Goal: Information Seeking & Learning: Learn about a topic

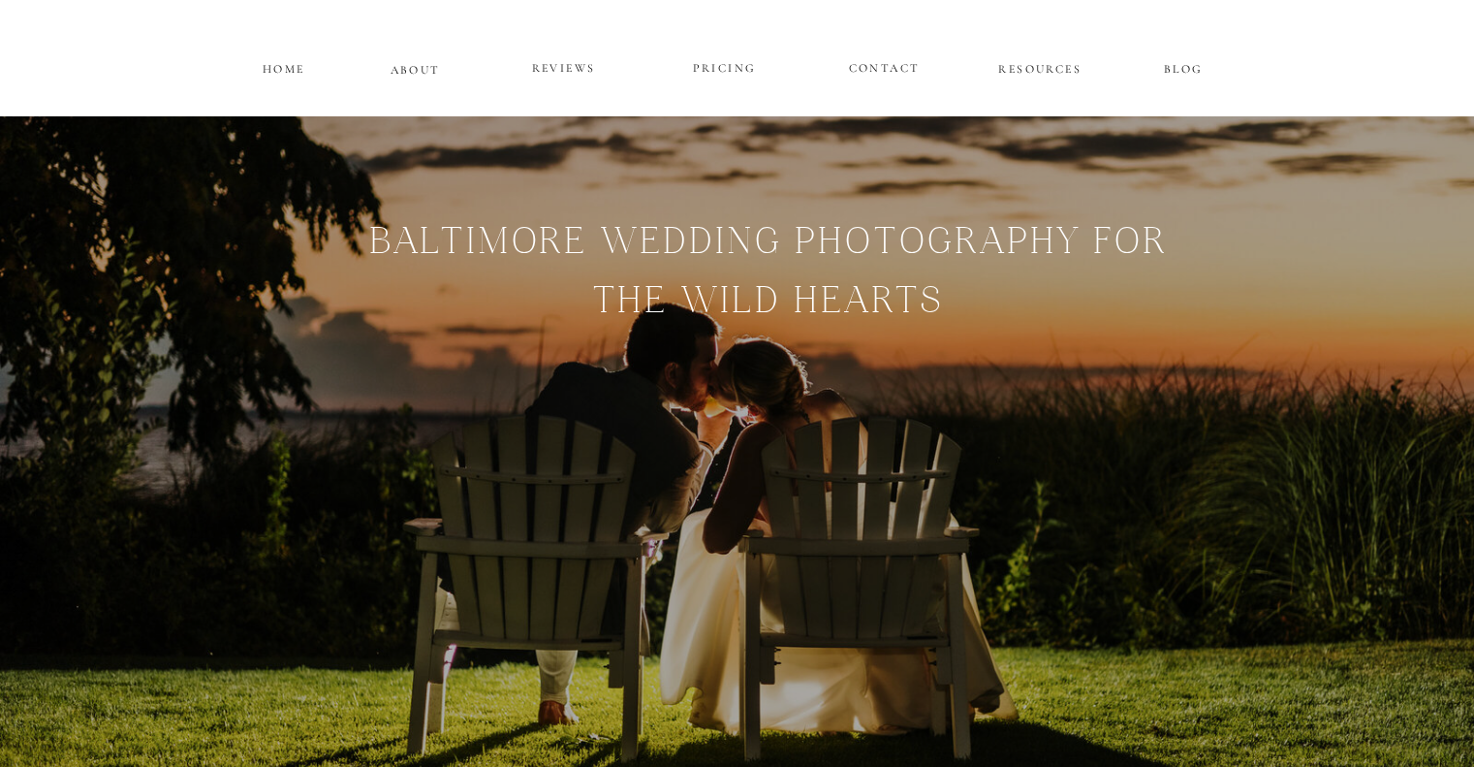
click at [730, 66] on p "PRICING" at bounding box center [725, 68] width 116 height 23
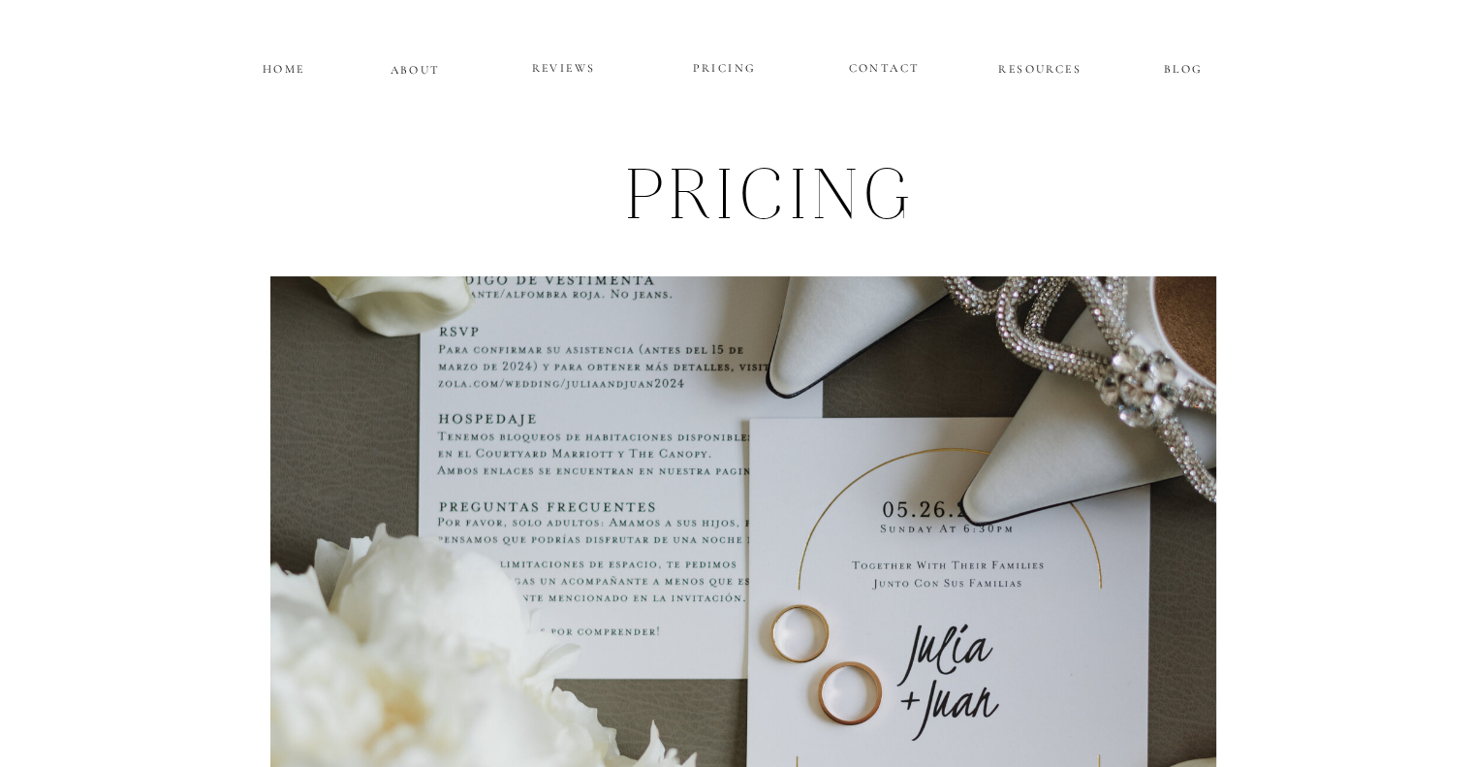
click at [293, 62] on p "HOME" at bounding box center [284, 66] width 48 height 16
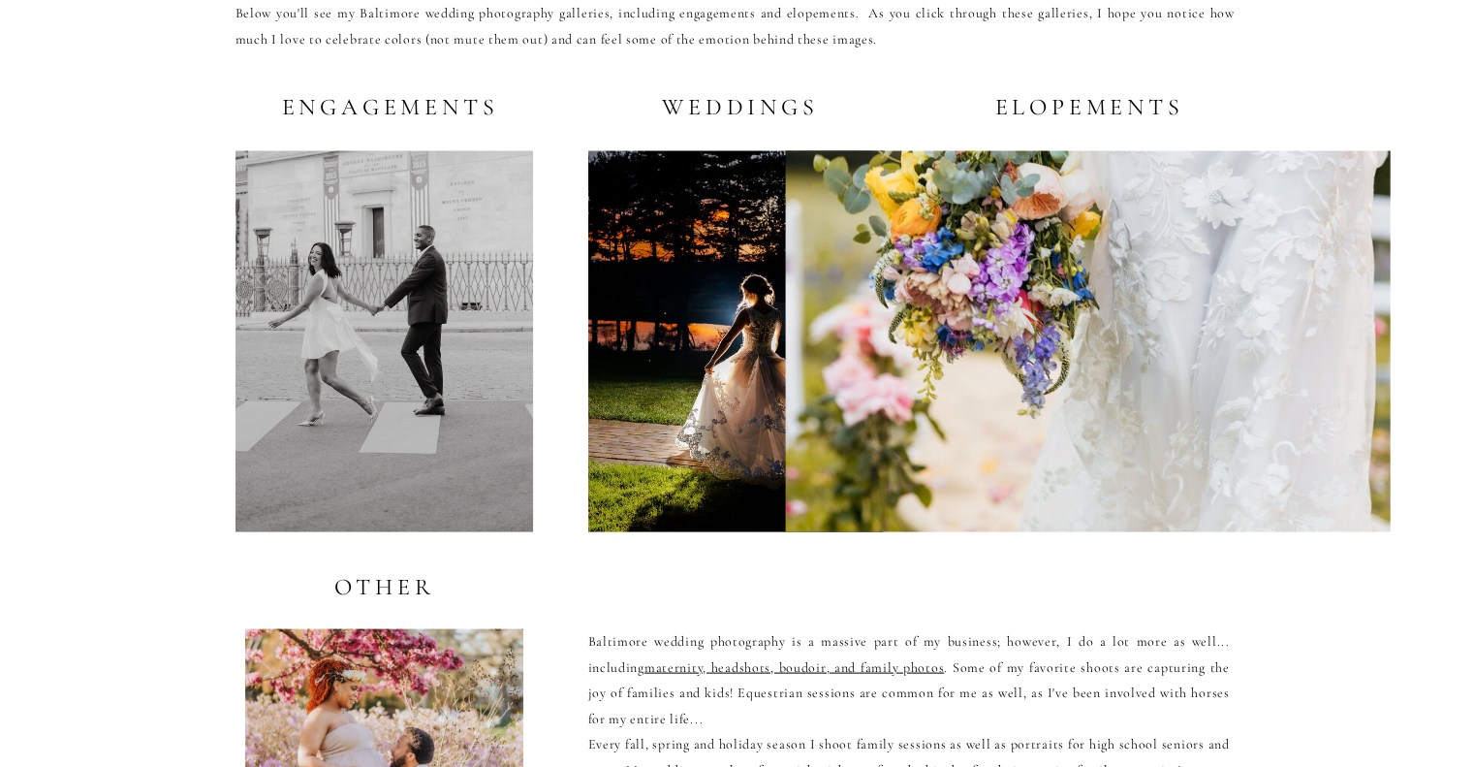
scroll to position [3793, 0]
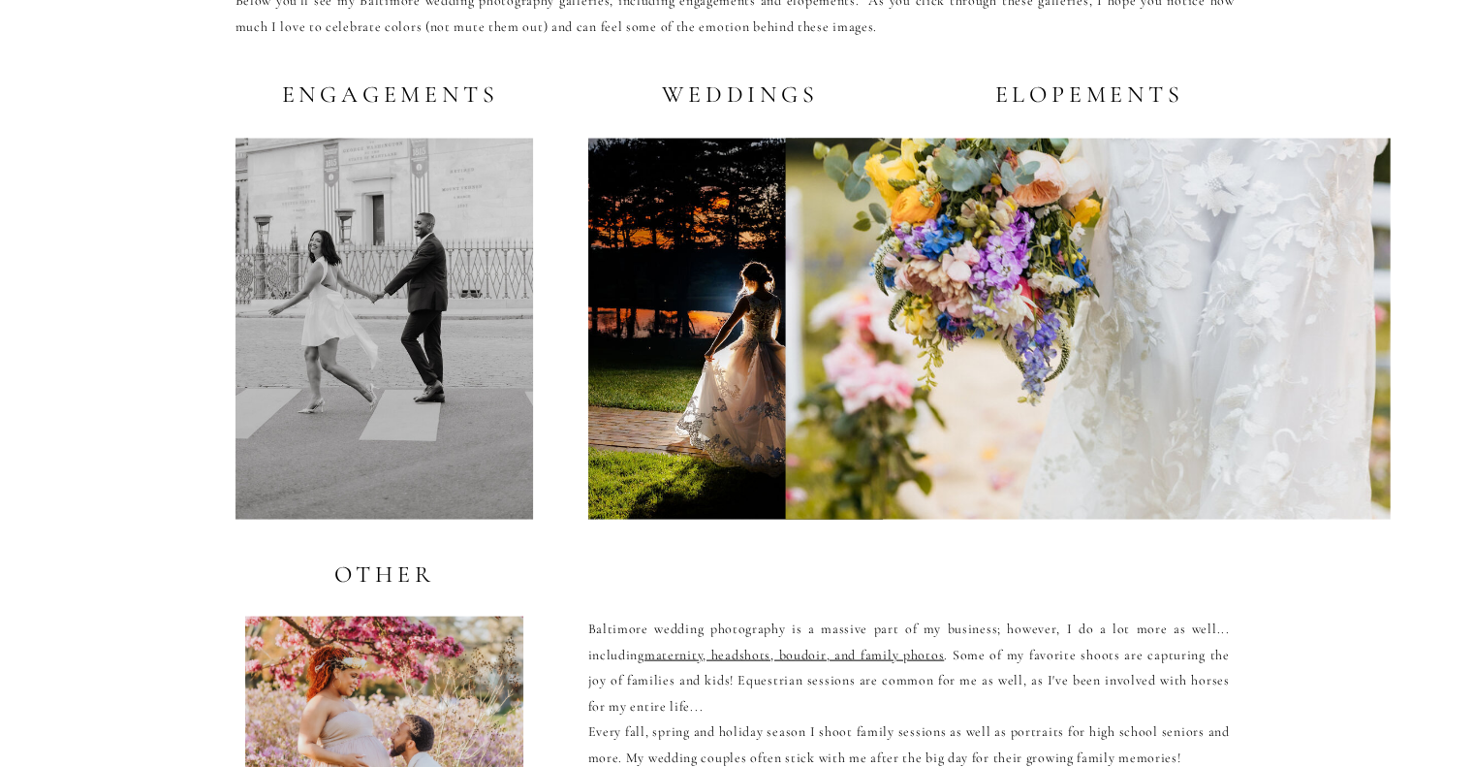
click at [734, 102] on h2 "Weddings" at bounding box center [736, 93] width 166 height 24
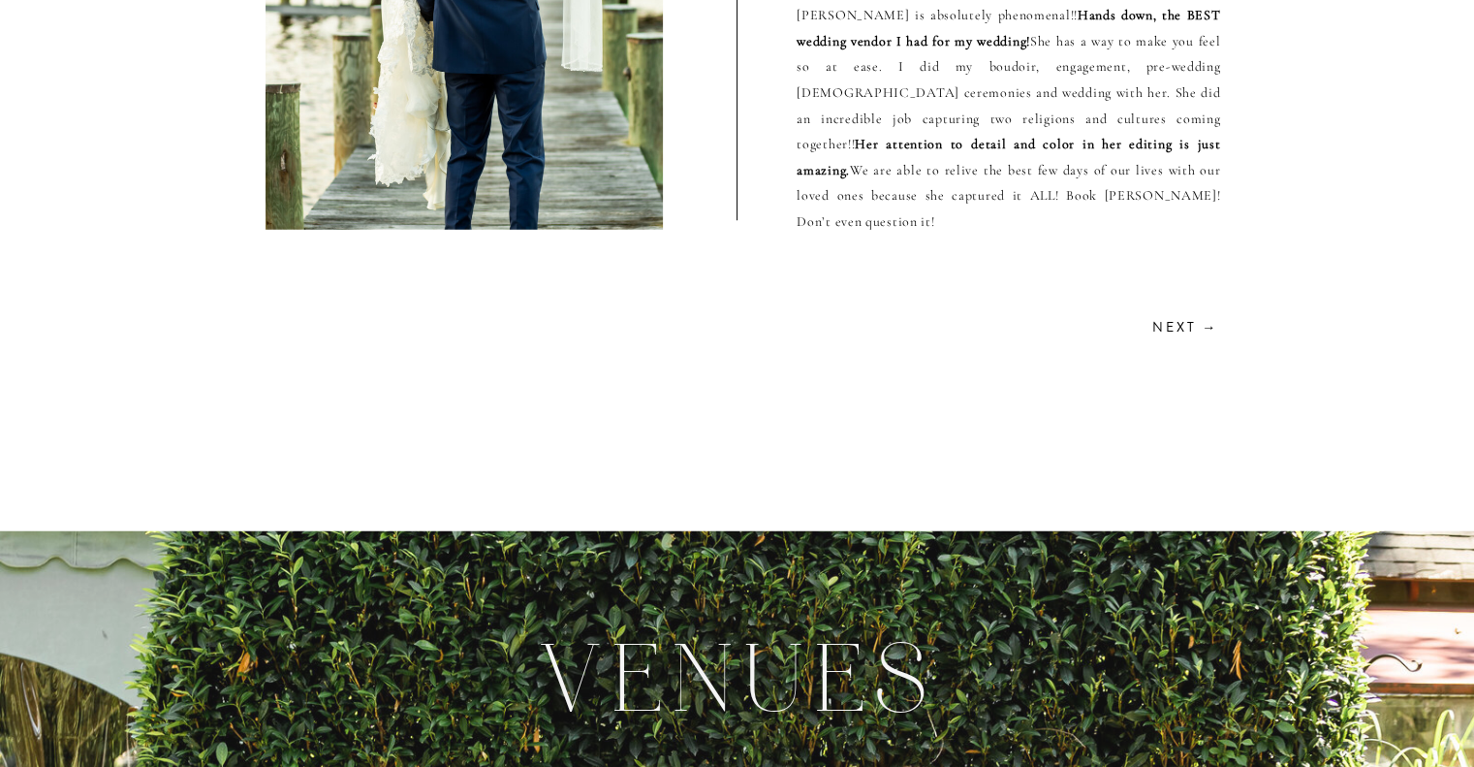
click at [1188, 334] on h2 "Next →" at bounding box center [1184, 325] width 69 height 18
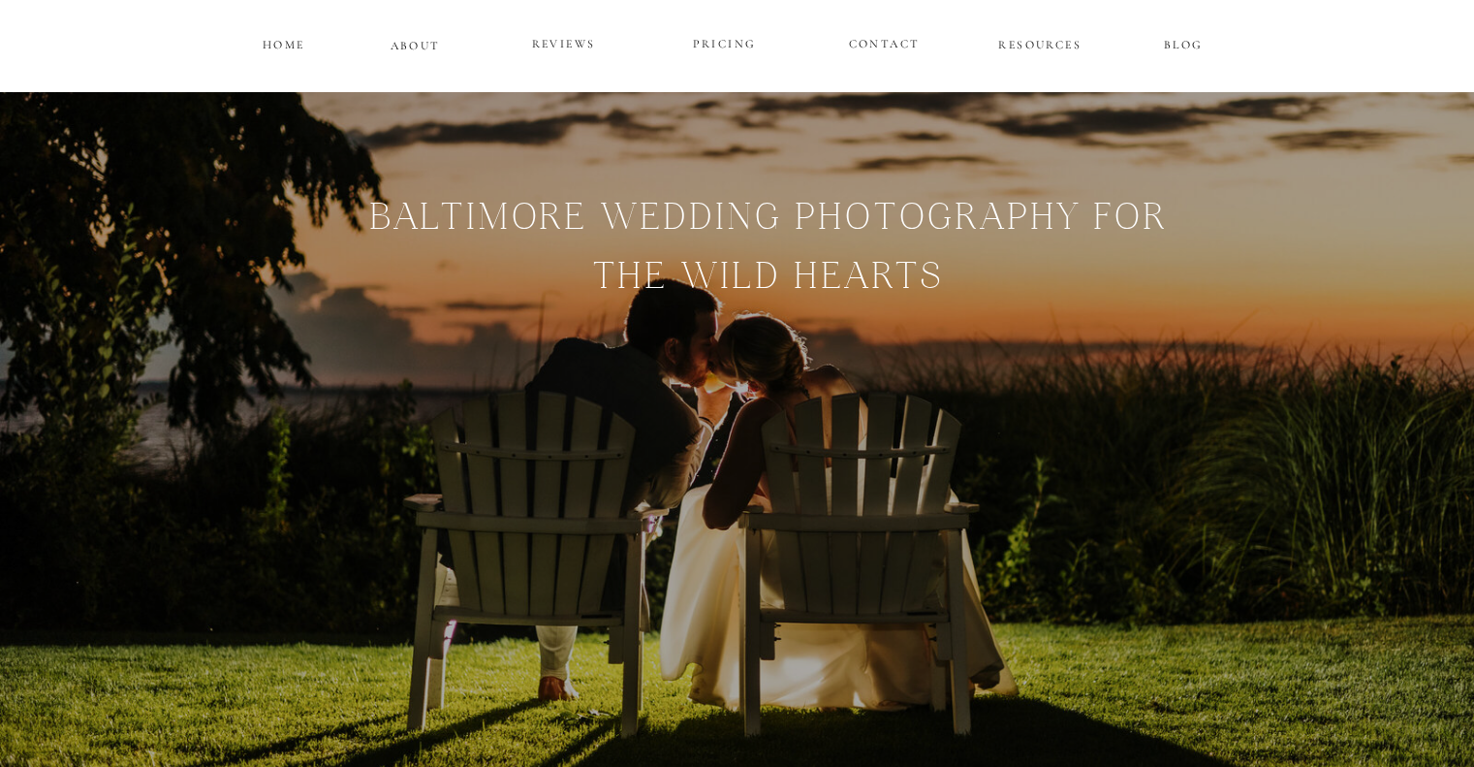
scroll to position [31, 0]
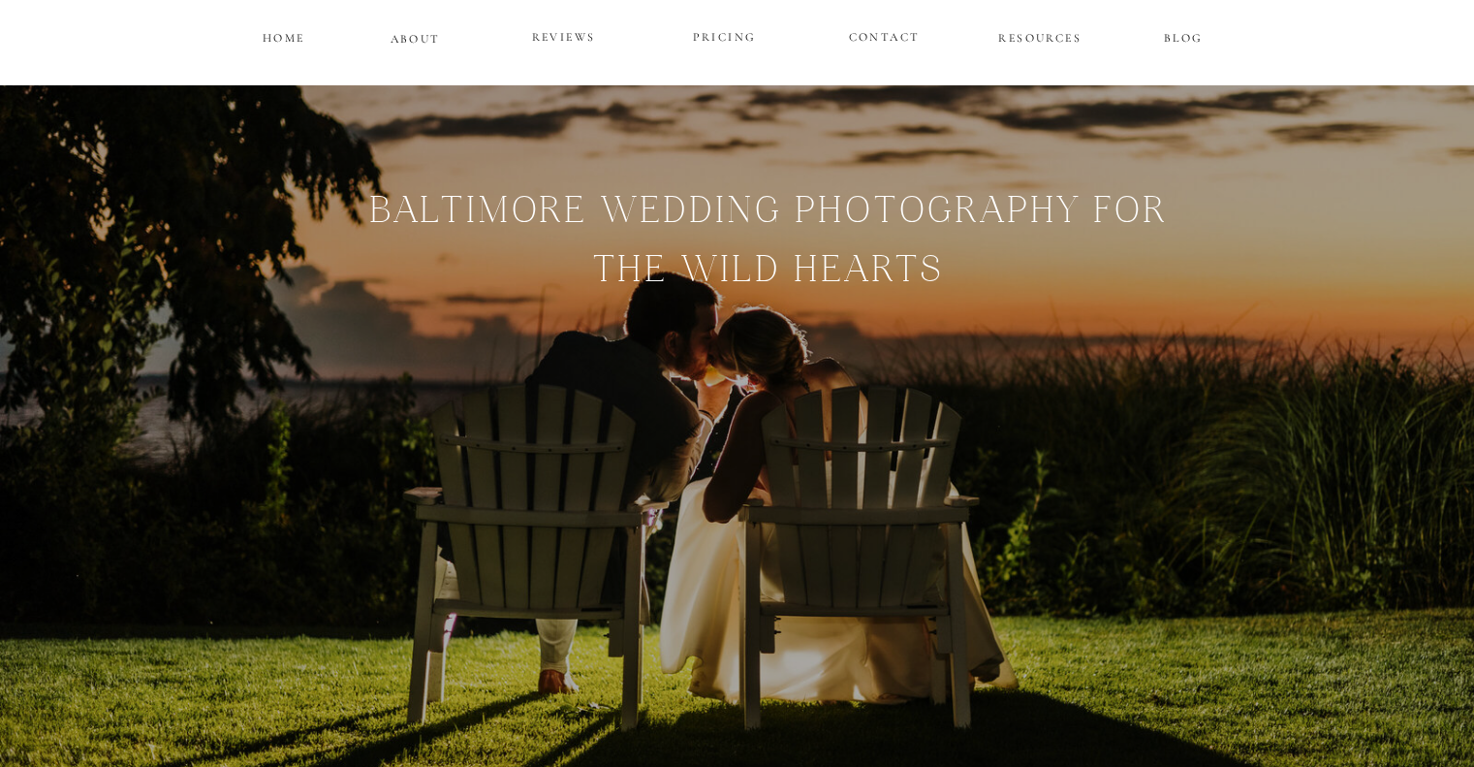
click at [718, 34] on p "PRICING" at bounding box center [725, 37] width 116 height 23
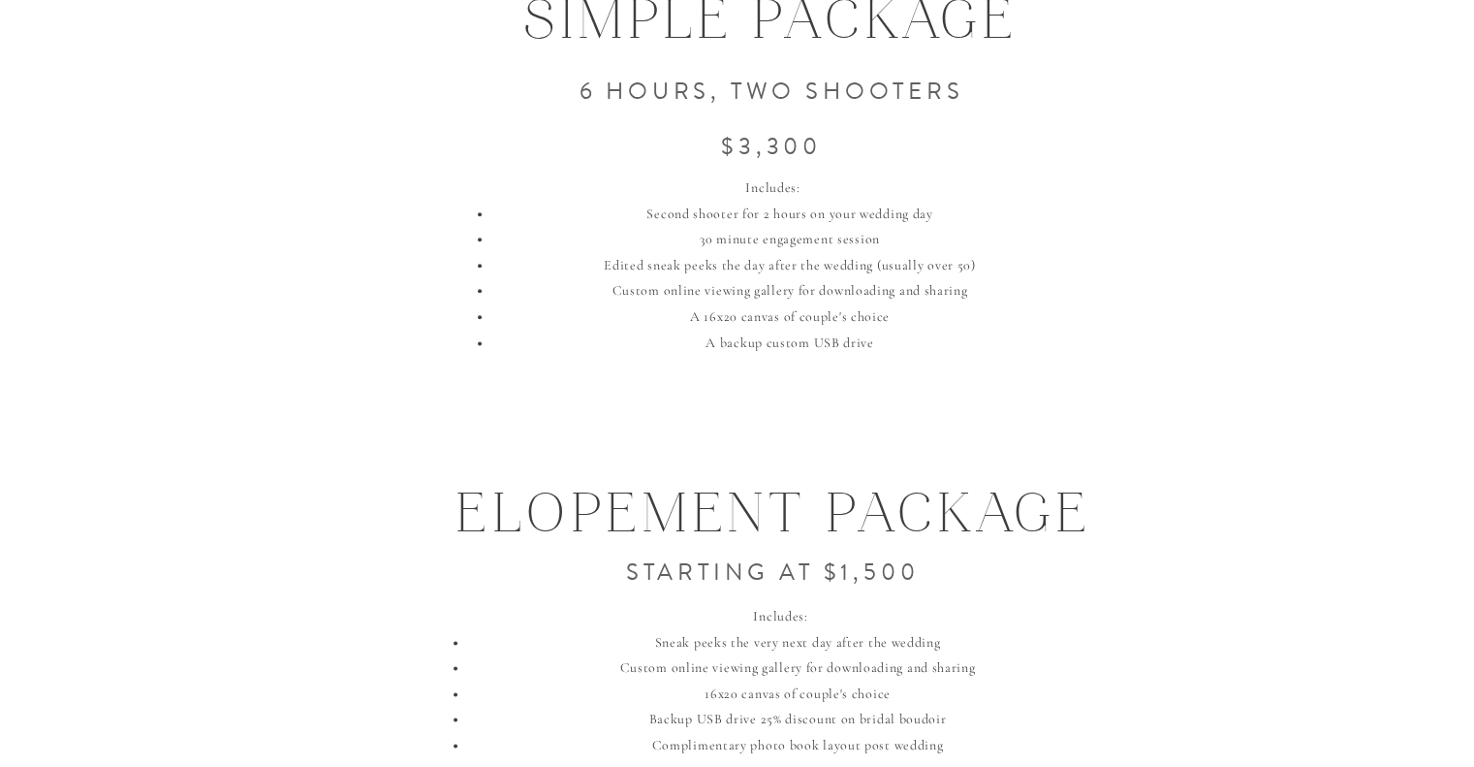
scroll to position [2440, 0]
